Goal: Task Accomplishment & Management: Manage account settings

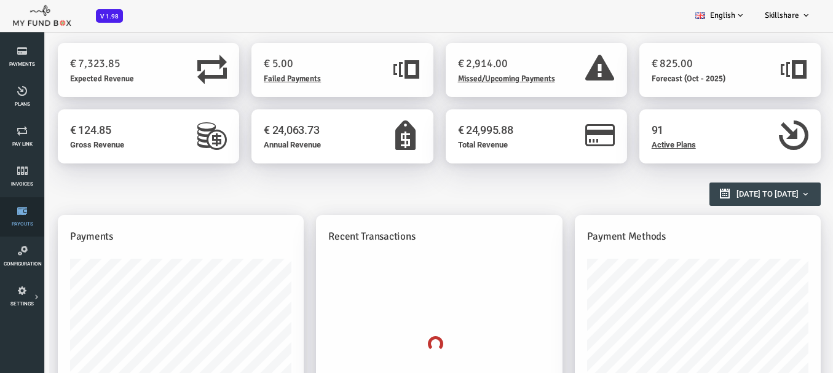
scroll to position [128, 0]
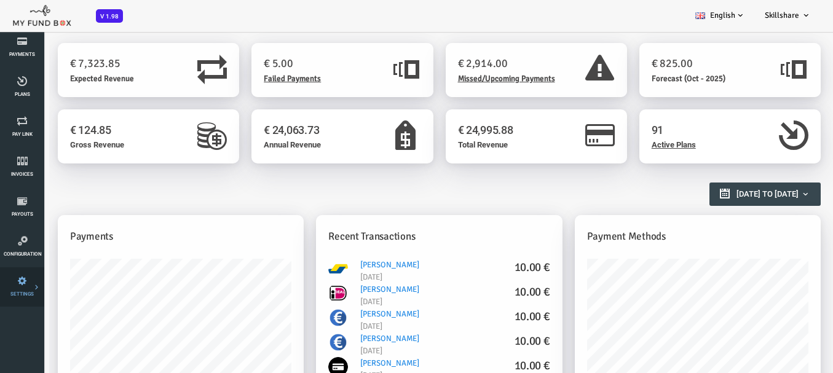
click at [0, 0] on link "Team" at bounding box center [0, 0] width 0 height 0
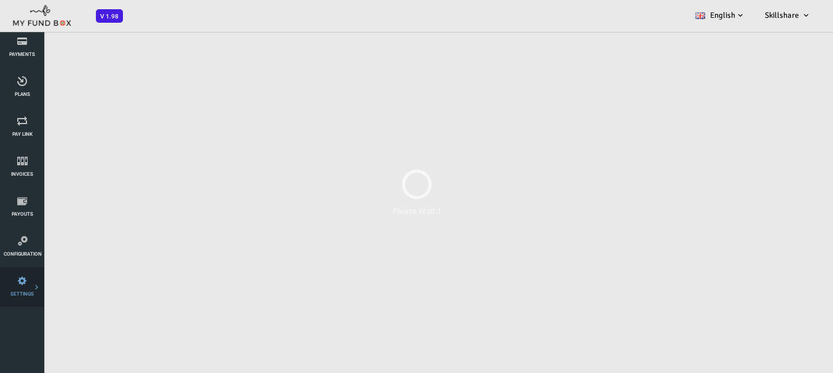
scroll to position [0, 0]
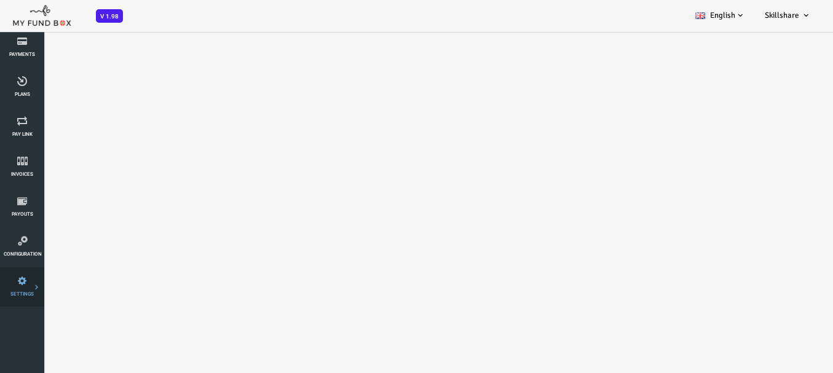
select select "100"
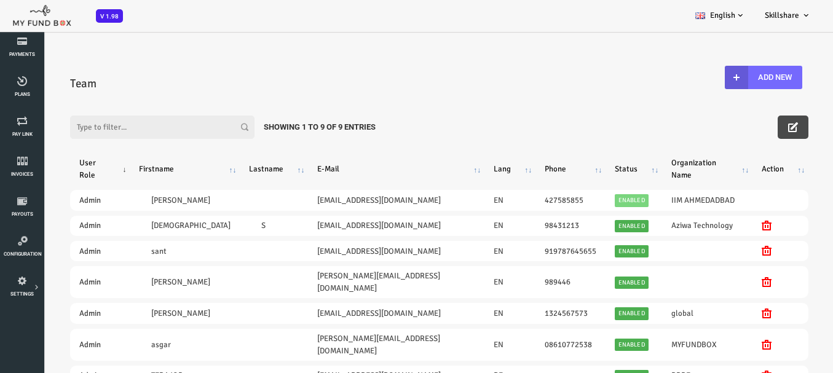
click at [754, 125] on button "button" at bounding box center [759, 127] width 31 height 23
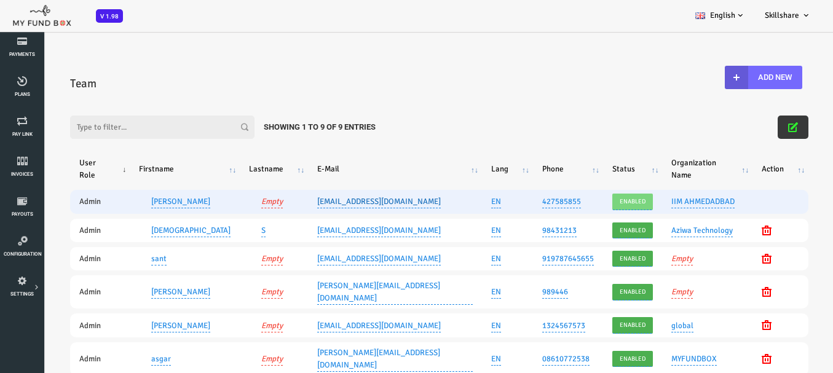
click at [307, 195] on link "[EMAIL_ADDRESS][DOMAIN_NAME]" at bounding box center [346, 202] width 124 height 14
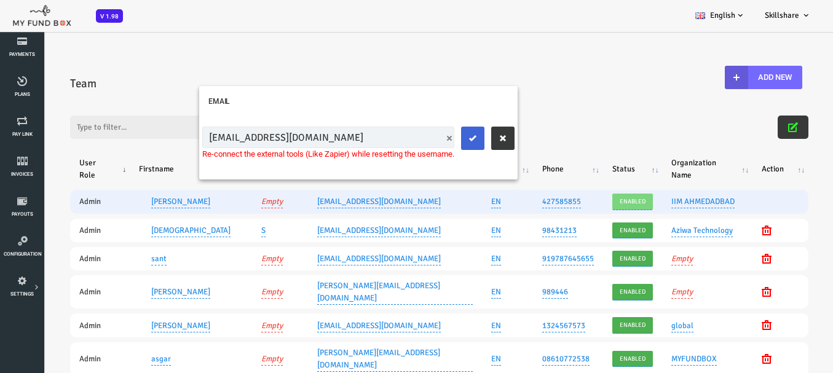
type input "[EMAIL_ADDRESS][DOMAIN_NAME]"
click at [446, 141] on button "submit" at bounding box center [439, 138] width 23 height 23
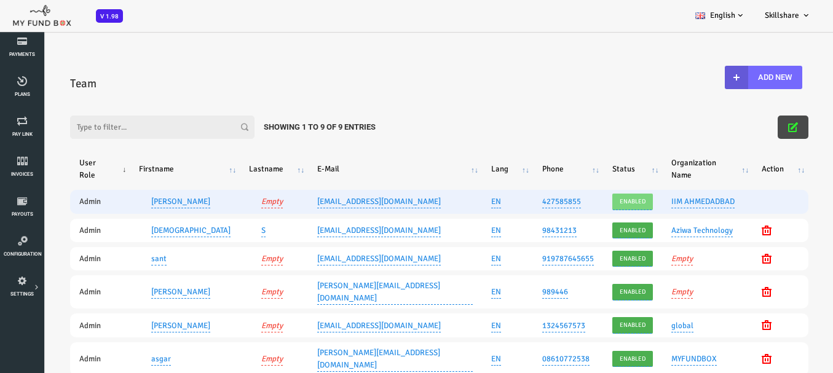
click at [760, 117] on button "button" at bounding box center [759, 127] width 31 height 23
